Goal: Task Accomplishment & Management: Complete application form

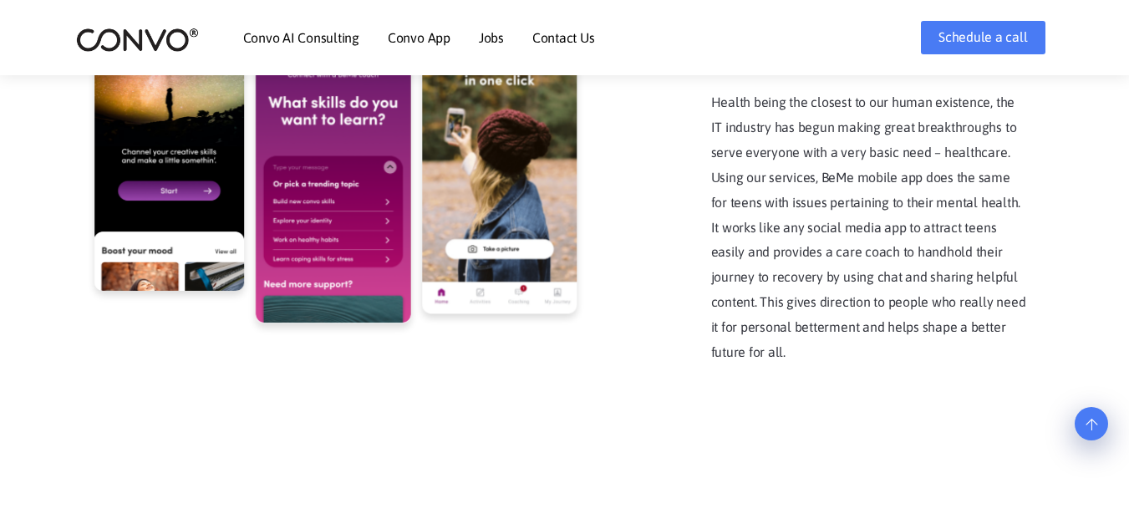
scroll to position [3300, 0]
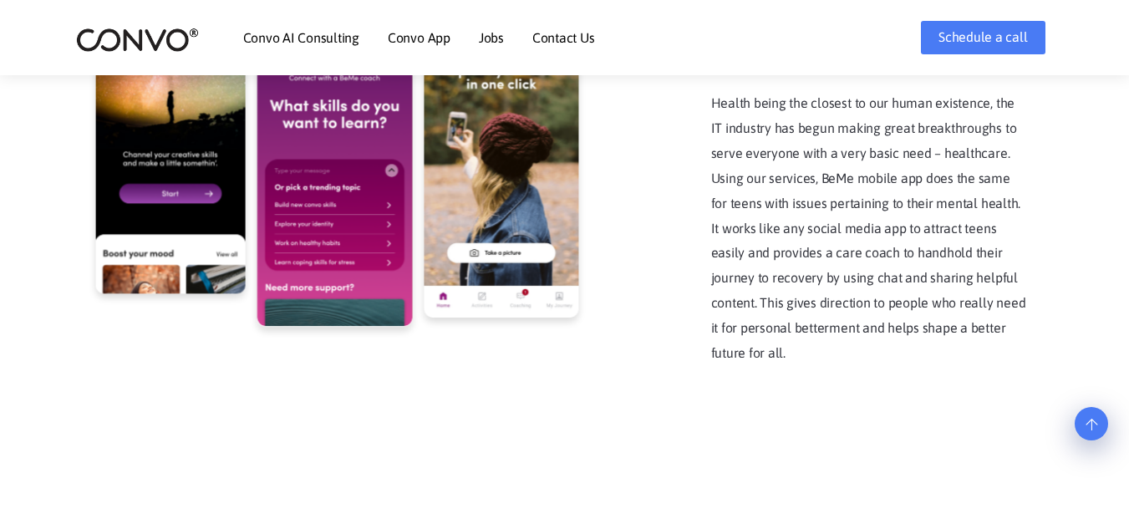
click at [489, 38] on link "Jobs" at bounding box center [491, 37] width 25 height 13
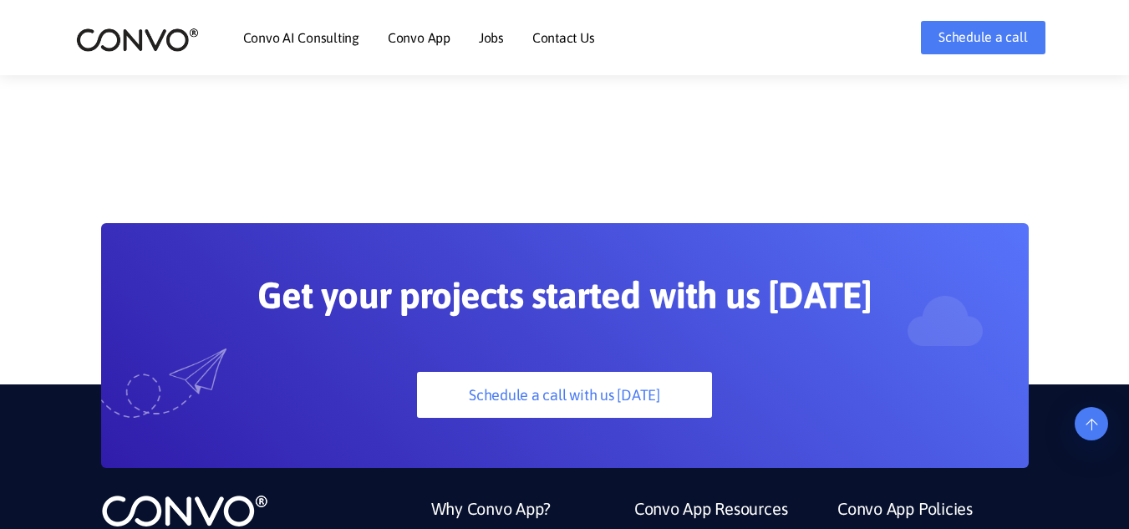
scroll to position [4243, 0]
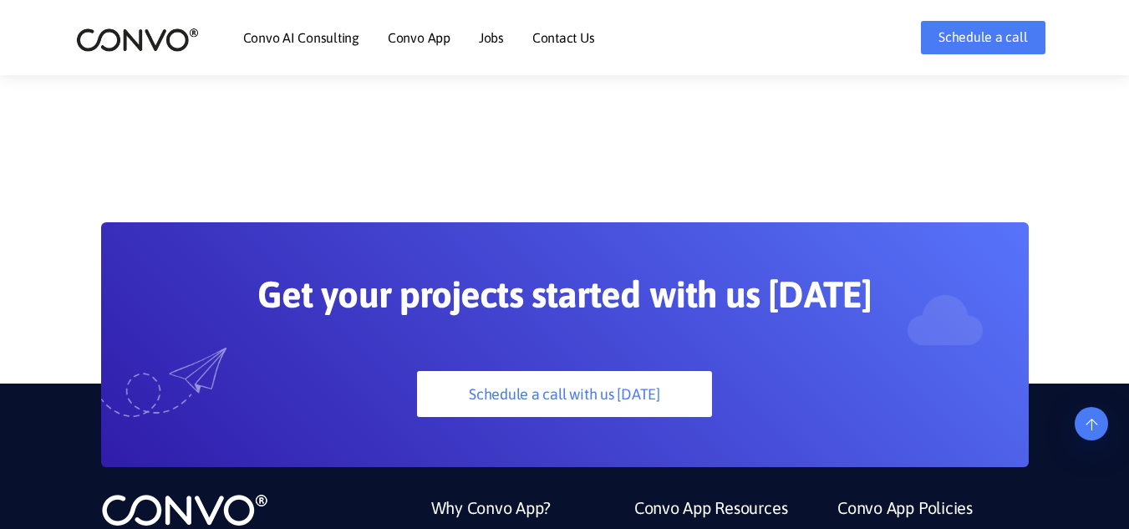
click at [492, 40] on link "Jobs" at bounding box center [491, 37] width 25 height 13
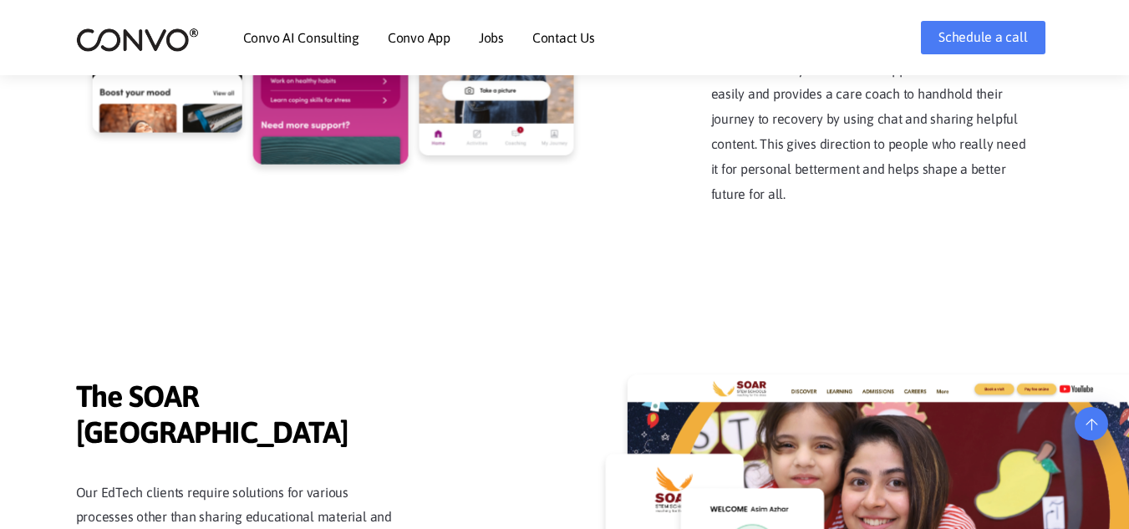
scroll to position [3409, 0]
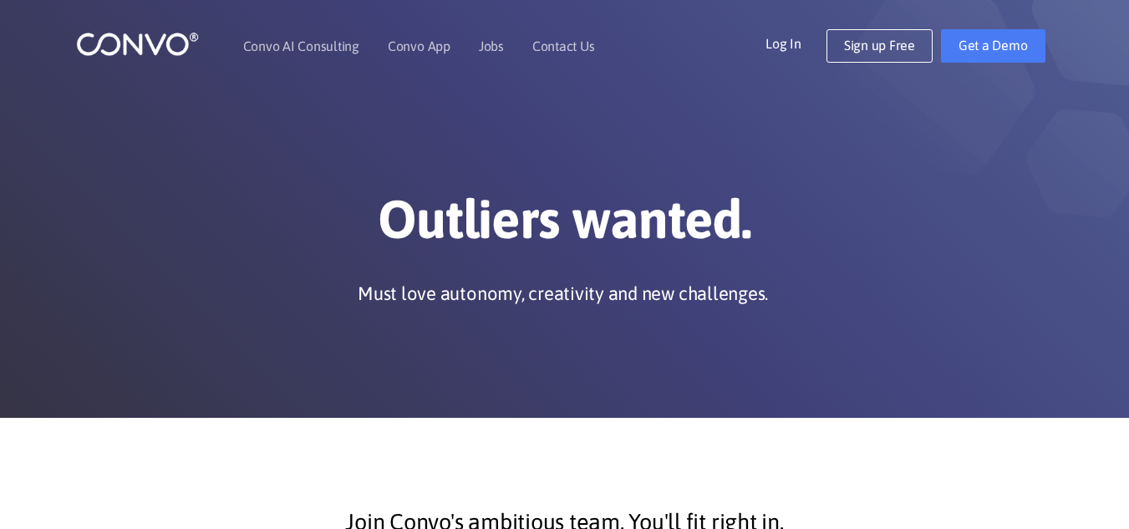
click at [660, 410] on div "Outliers wanted. Must love autonomy, creativity and new challenges." at bounding box center [564, 209] width 1129 height 418
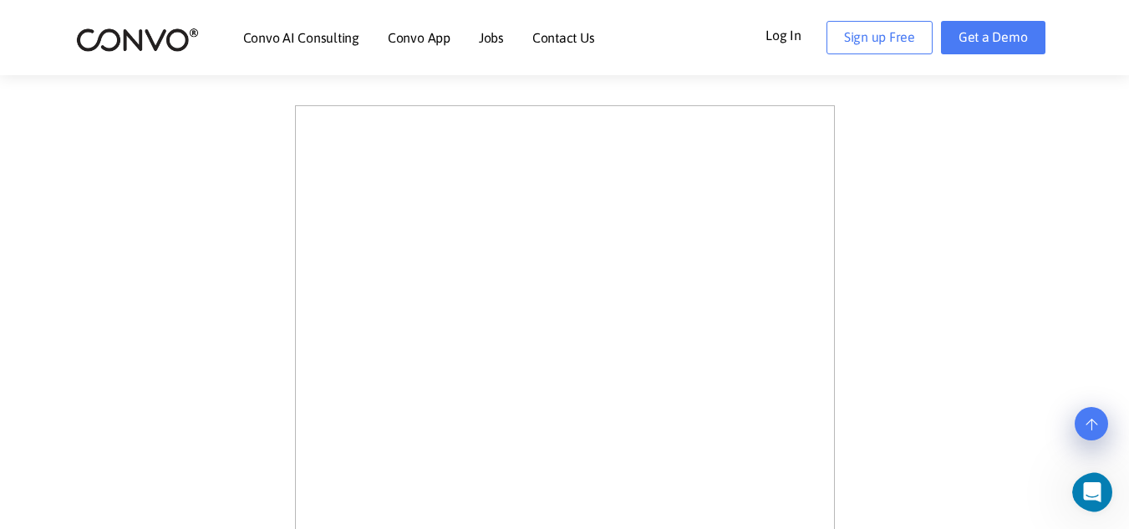
scroll to position [492, 0]
